Goal: Information Seeking & Learning: Learn about a topic

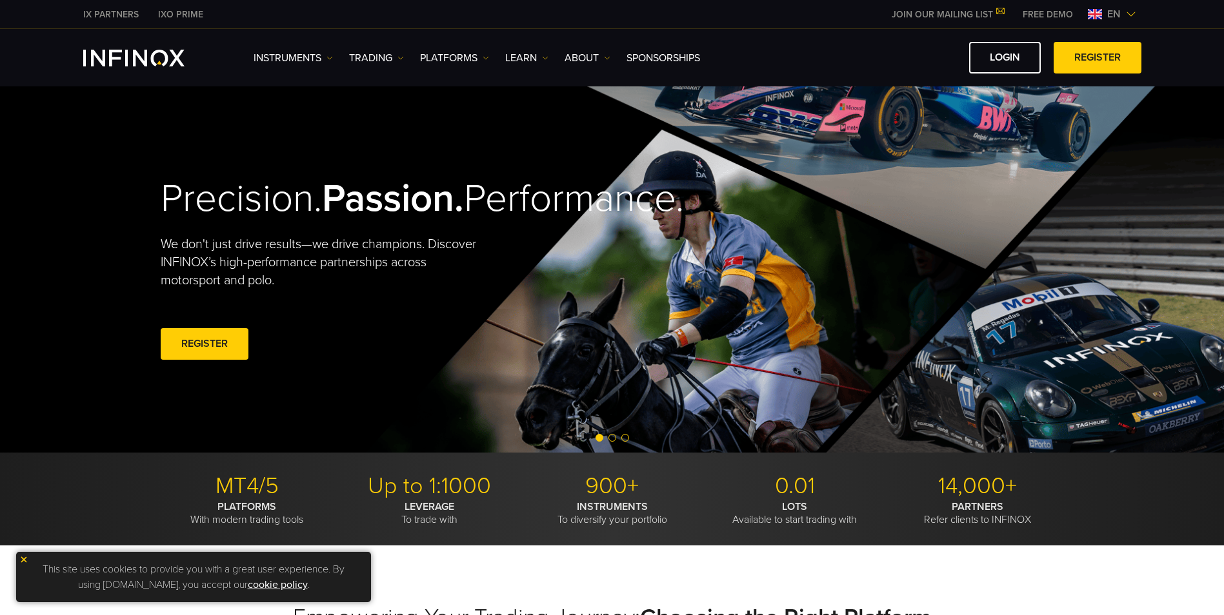
click at [610, 439] on span "Go to slide 2" at bounding box center [612, 438] width 8 height 8
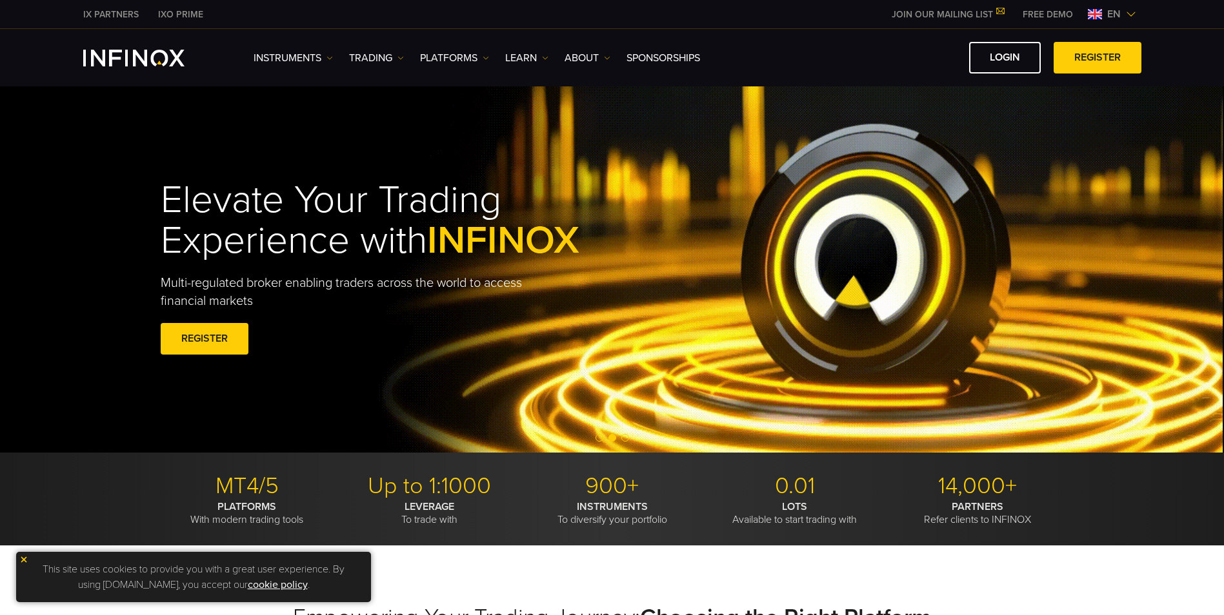
click at [623, 442] on div at bounding box center [612, 438] width 1224 height 15
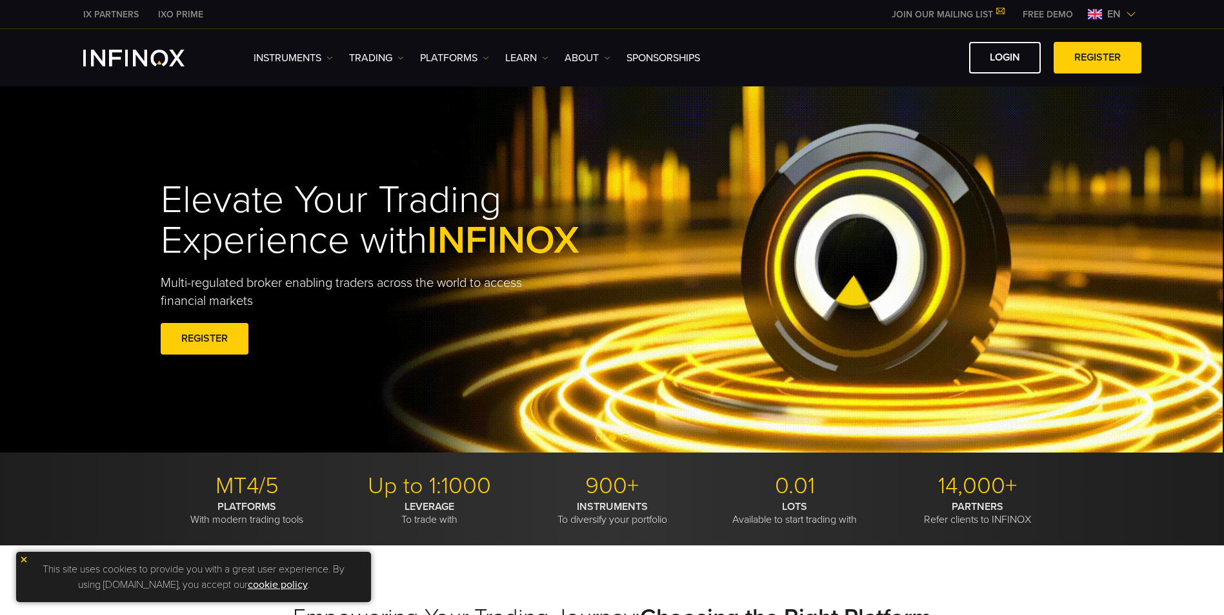
click at [626, 437] on span "Go to slide 3" at bounding box center [625, 438] width 8 height 8
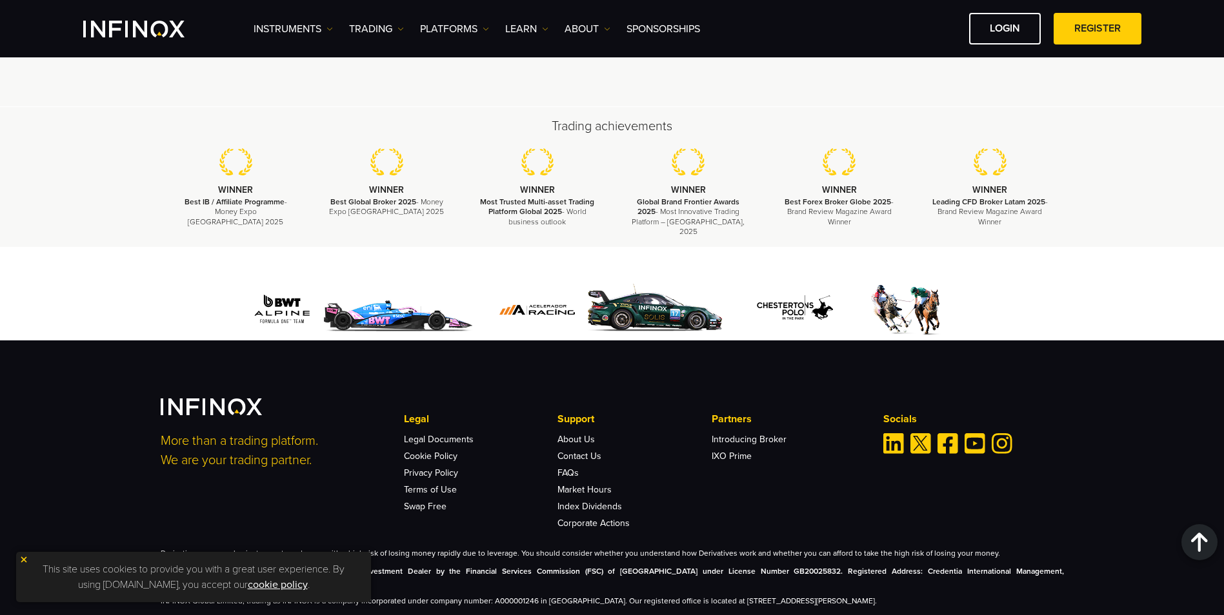
scroll to position [3897, 0]
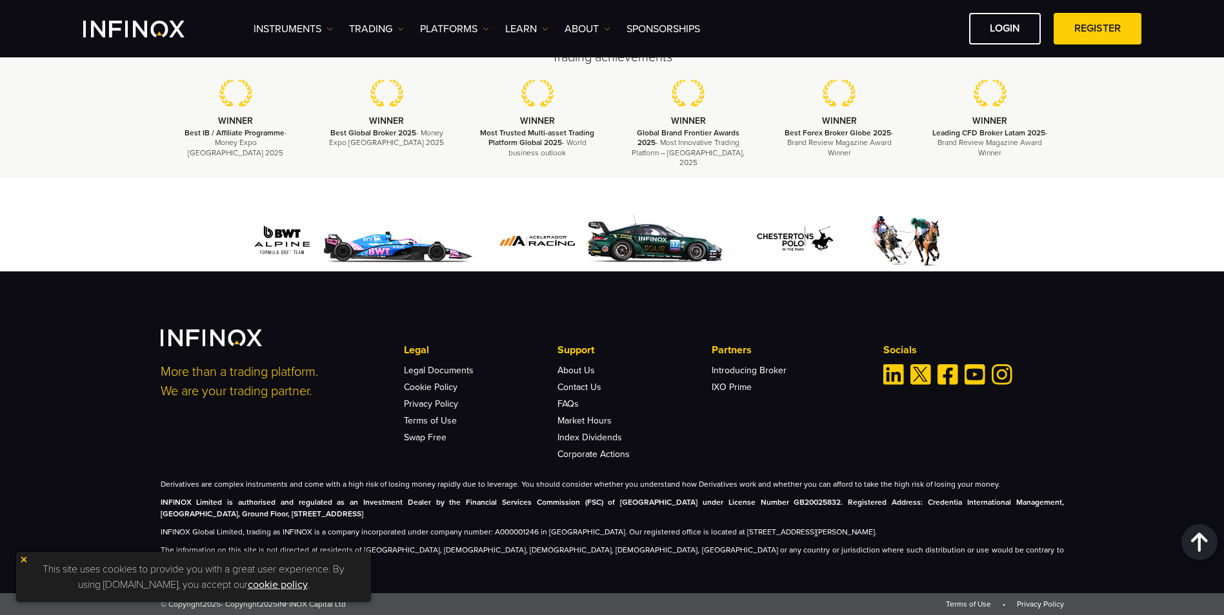
click at [353, 519] on strong "INFINOX Limited is authorised and regulated as an Investment Dealer by the Fina…" at bounding box center [612, 508] width 903 height 21
drag, startPoint x: 353, startPoint y: 528, endPoint x: 490, endPoint y: 513, distance: 137.6
click at [490, 513] on strong "INFINOX Limited is authorised and regulated as an Investment Dealer by the Fina…" at bounding box center [612, 508] width 903 height 21
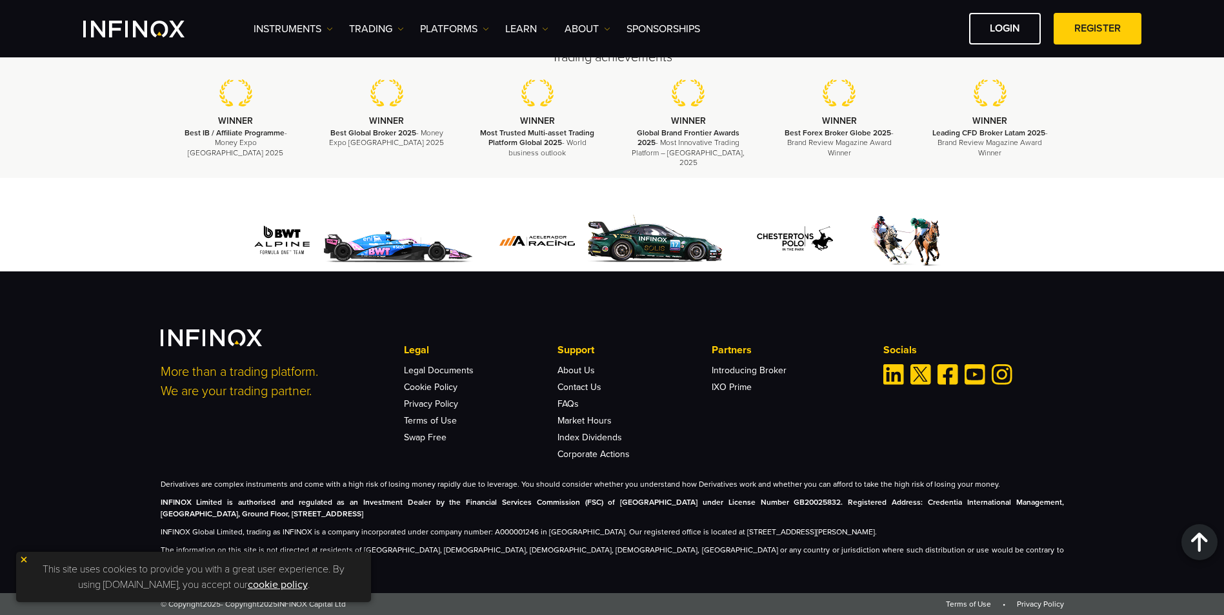
click at [19, 559] on img at bounding box center [23, 559] width 9 height 9
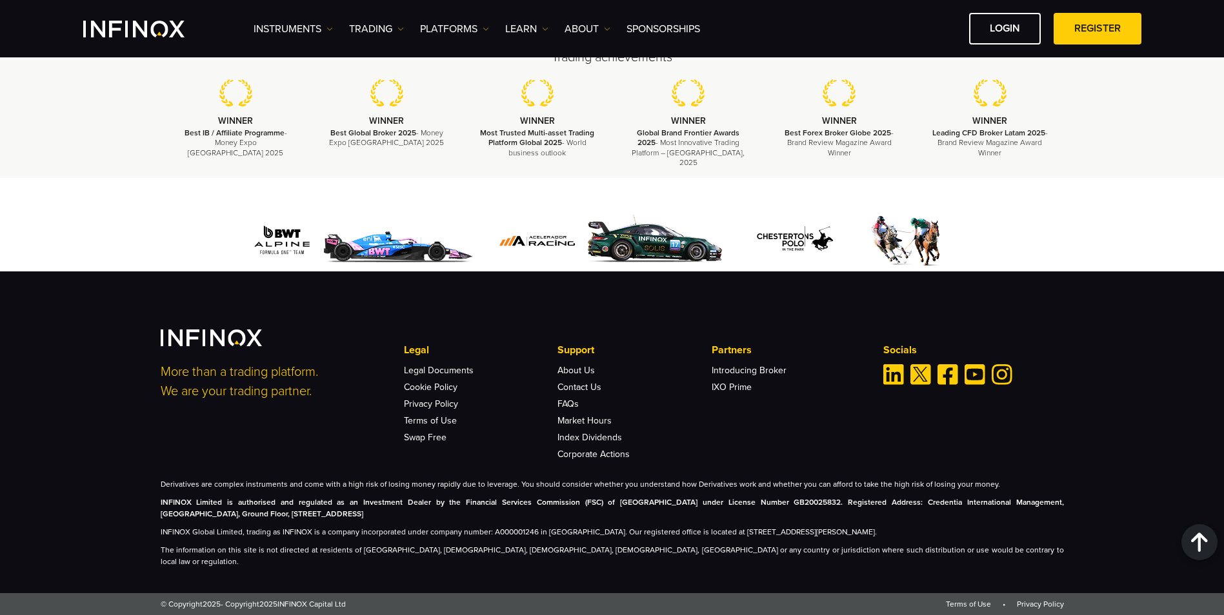
drag, startPoint x: 381, startPoint y: 528, endPoint x: 212, endPoint y: 514, distance: 170.2
click at [212, 514] on p "INFINOX Limited is authorised and regulated as an Investment Dealer by the Fina…" at bounding box center [612, 508] width 903 height 23
drag, startPoint x: 1003, startPoint y: 545, endPoint x: 332, endPoint y: 526, distance: 671.7
click at [332, 526] on div "Derivatives are complex instruments and come with a high risk of losing money r…" at bounding box center [612, 523] width 903 height 89
drag, startPoint x: 332, startPoint y: 526, endPoint x: 262, endPoint y: 502, distance: 73.6
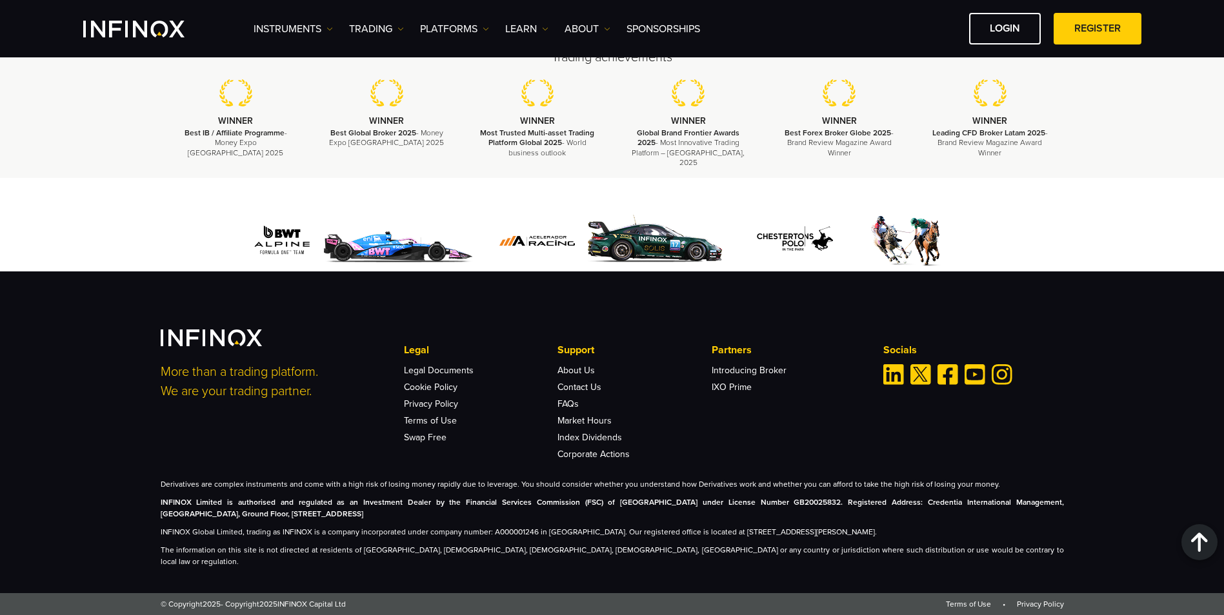
click at [262, 502] on div "Derivatives are complex instruments and come with a high risk of losing money r…" at bounding box center [612, 523] width 903 height 89
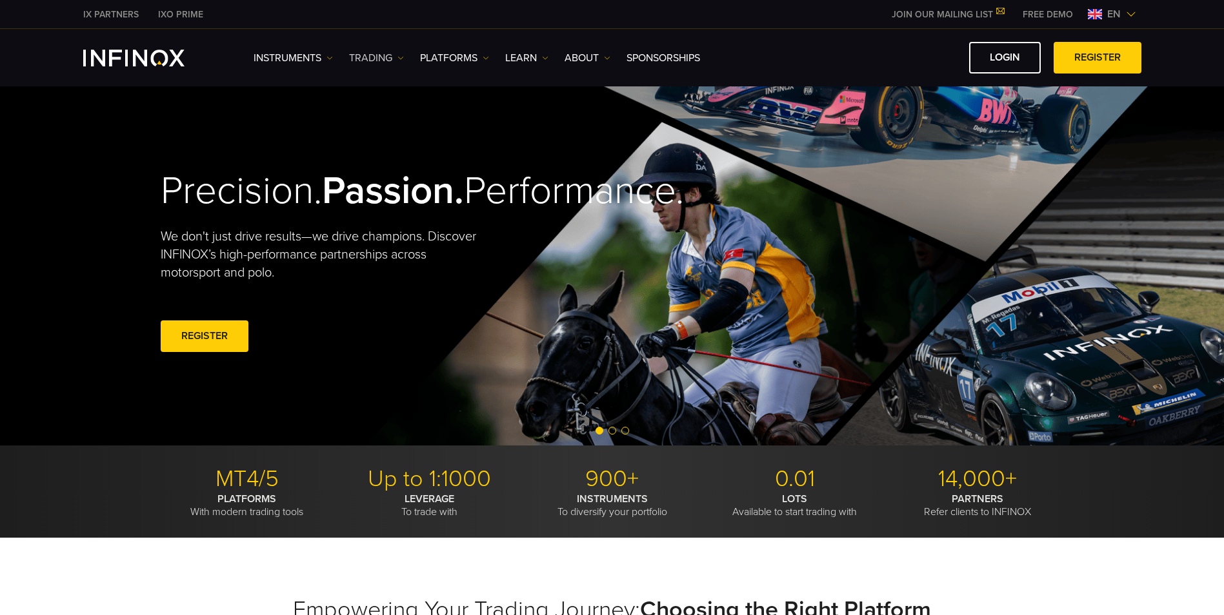
click at [380, 65] on link "TRADING" at bounding box center [376, 57] width 55 height 15
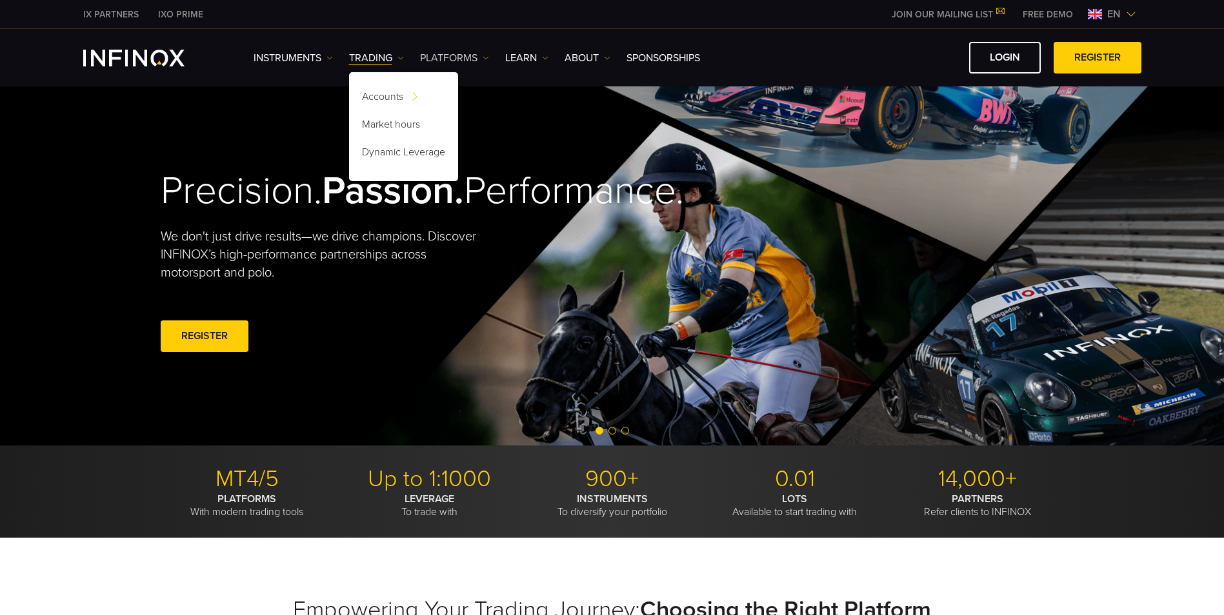
click at [429, 61] on link "PLATFORMS" at bounding box center [454, 57] width 69 height 15
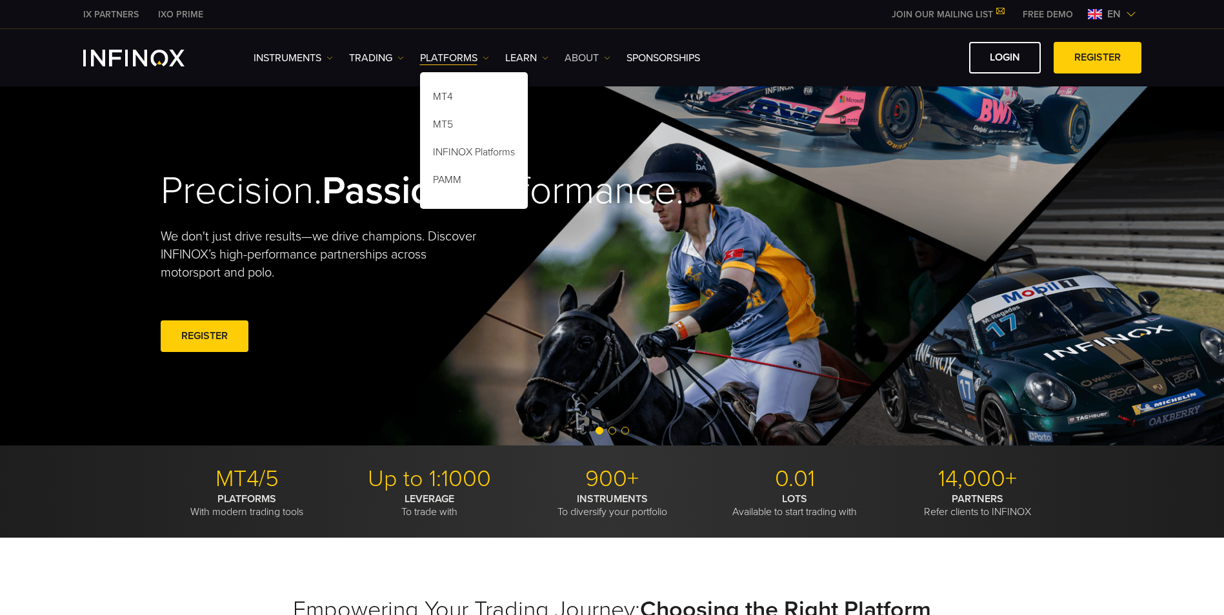
click at [588, 61] on link "ABOUT" at bounding box center [587, 57] width 46 height 15
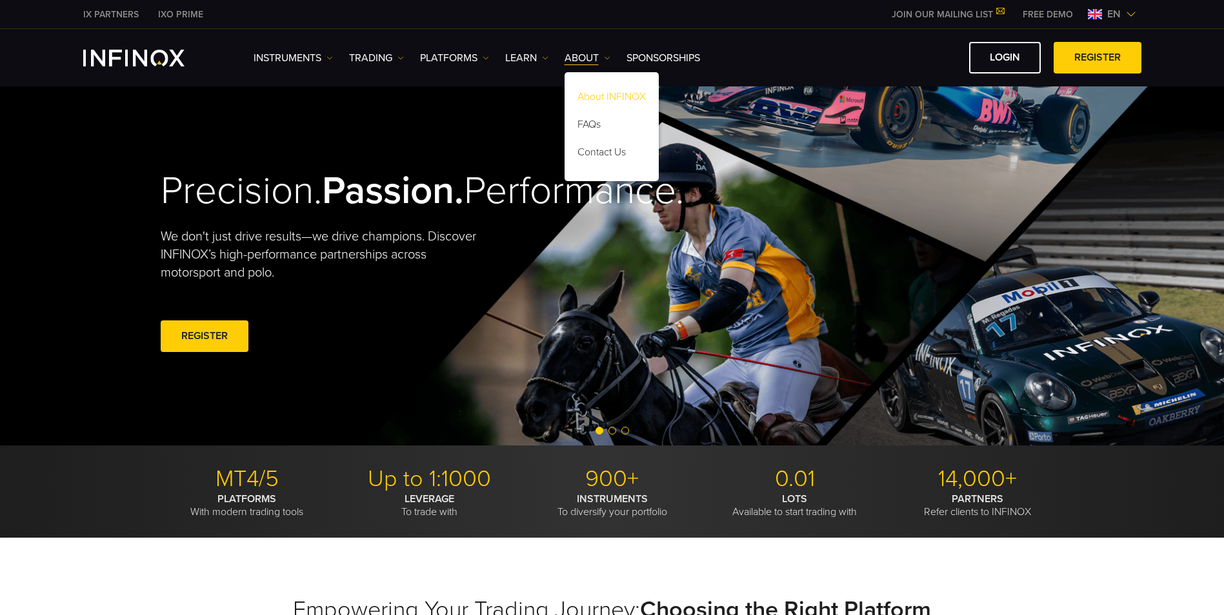
click at [591, 85] on link "About INFINOX" at bounding box center [611, 99] width 94 height 28
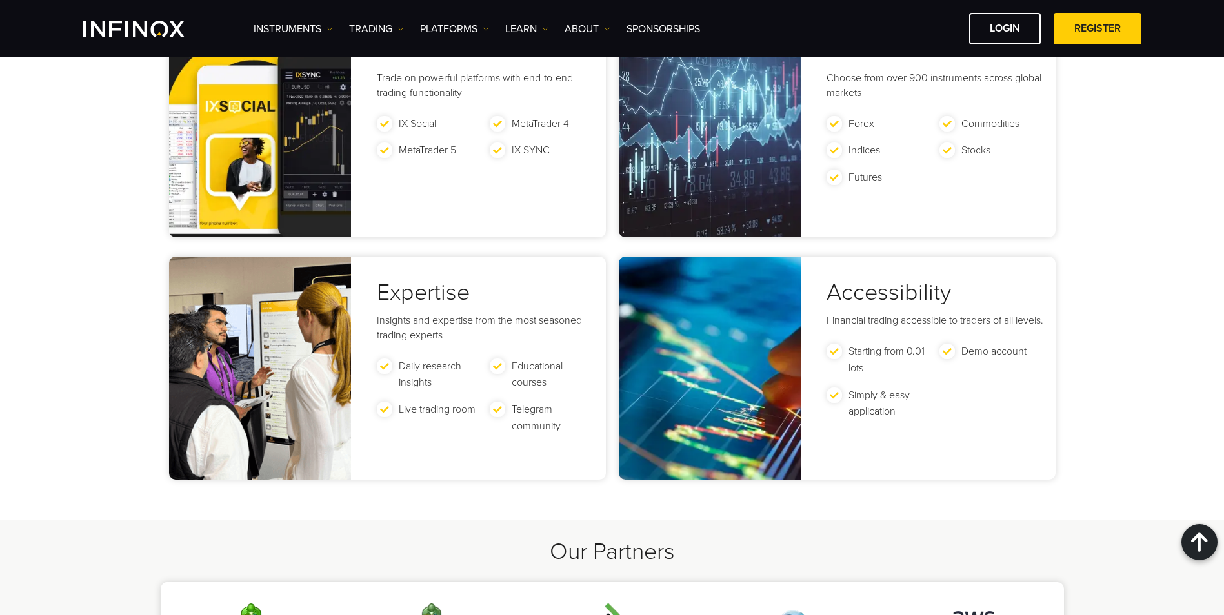
scroll to position [3096, 0]
